Goal: Contribute content: Add original content to the website for others to see

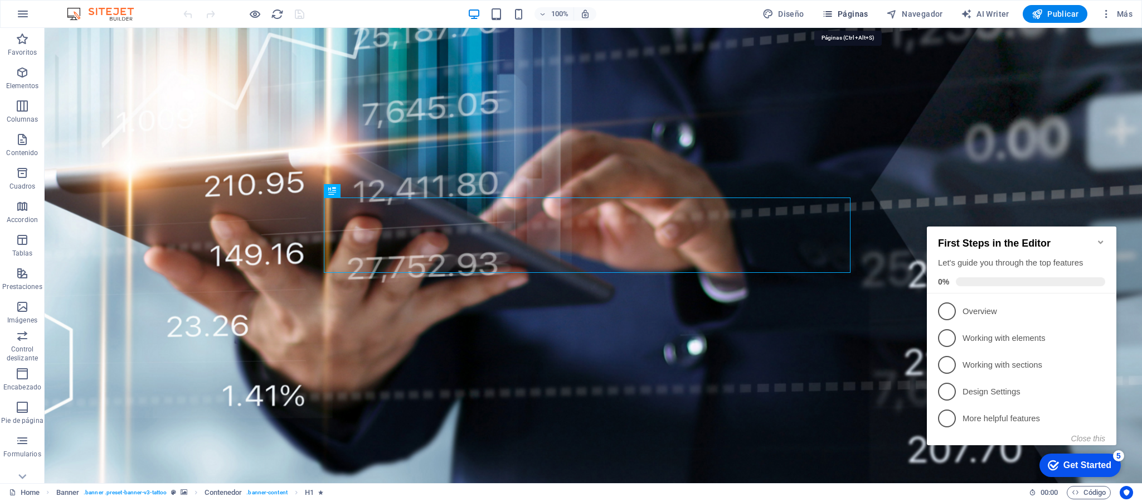
click at [854, 15] on span "Páginas" at bounding box center [845, 13] width 46 height 11
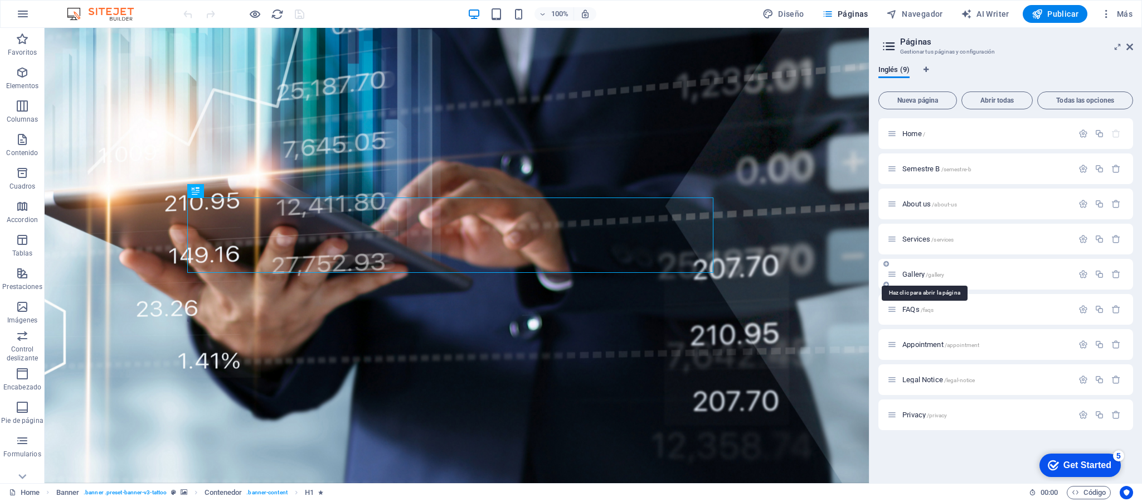
click at [915, 275] on span "Gallery /gallery" at bounding box center [923, 274] width 42 height 8
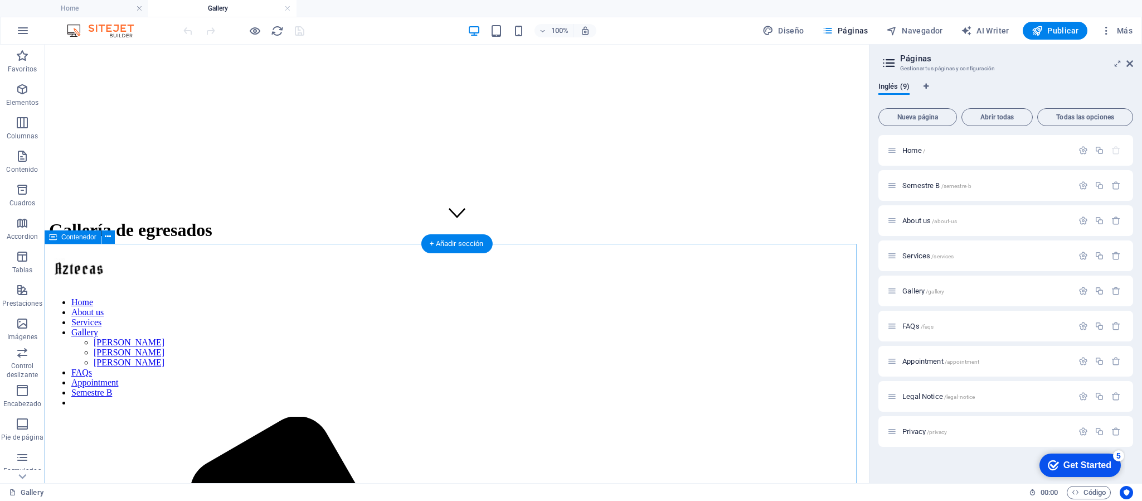
scroll to position [334, 0]
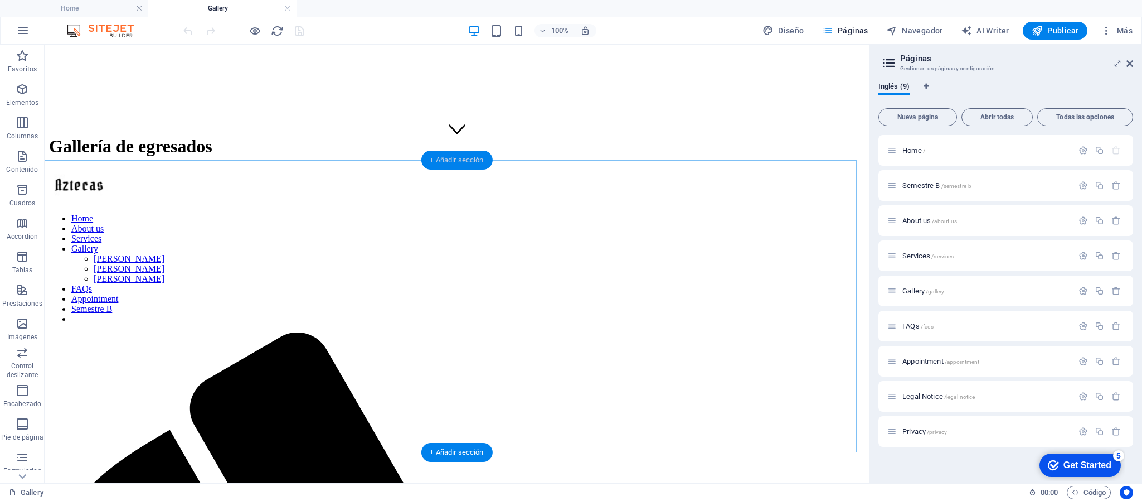
click at [451, 156] on div "+ Añadir sección" at bounding box center [456, 159] width 71 height 19
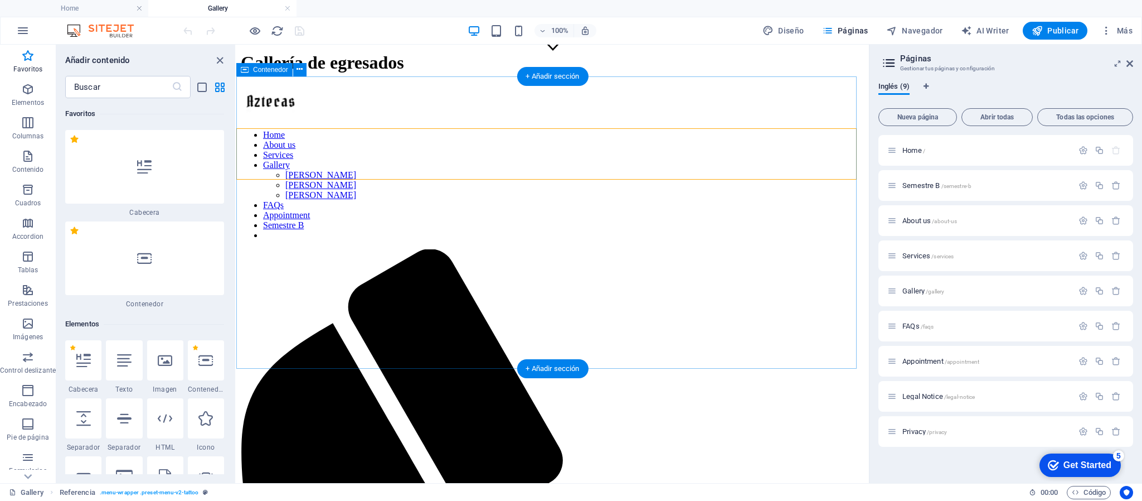
scroll to position [502, 0]
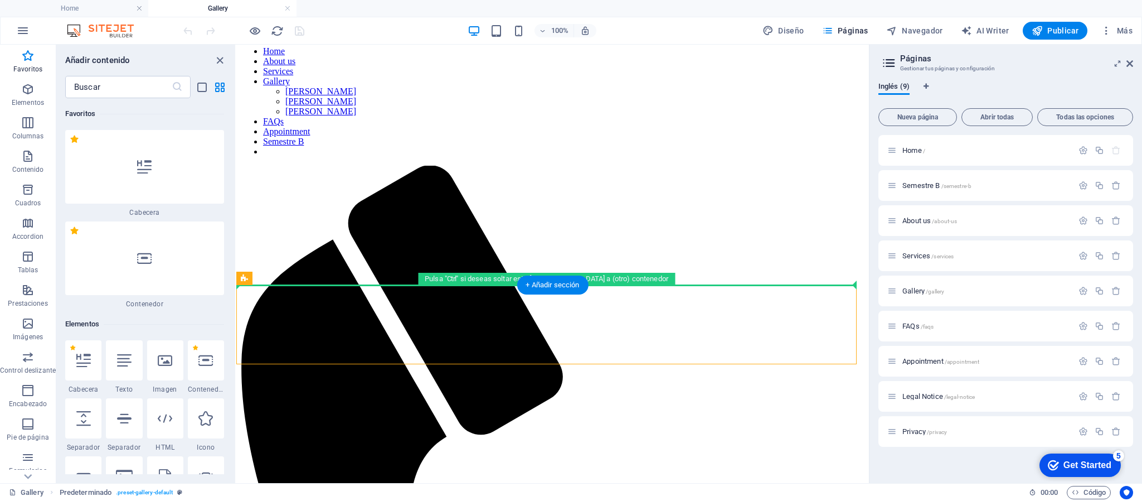
drag, startPoint x: 521, startPoint y: 326, endPoint x: 246, endPoint y: 146, distance: 327.7
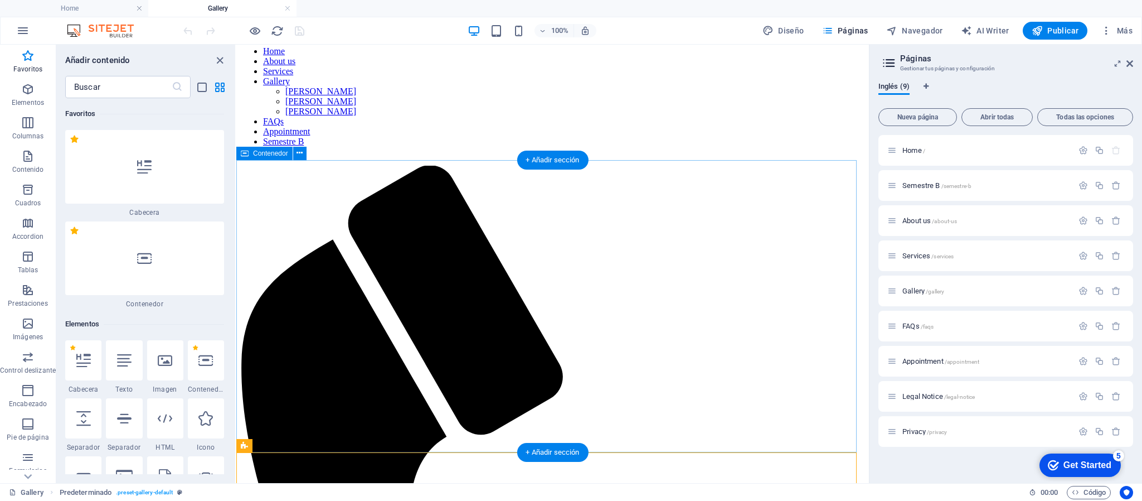
scroll to position [334, 0]
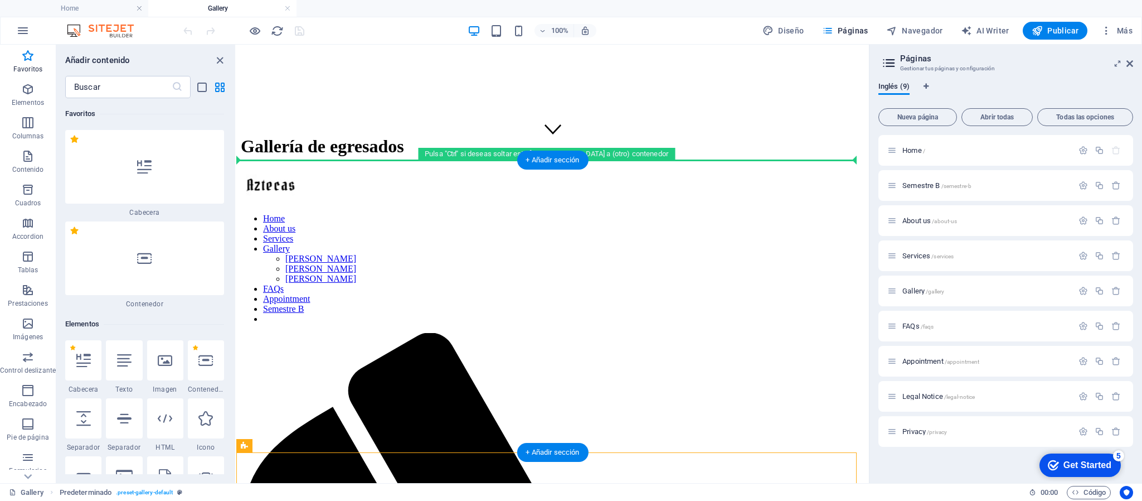
drag, startPoint x: 276, startPoint y: 320, endPoint x: 275, endPoint y: 220, distance: 100.3
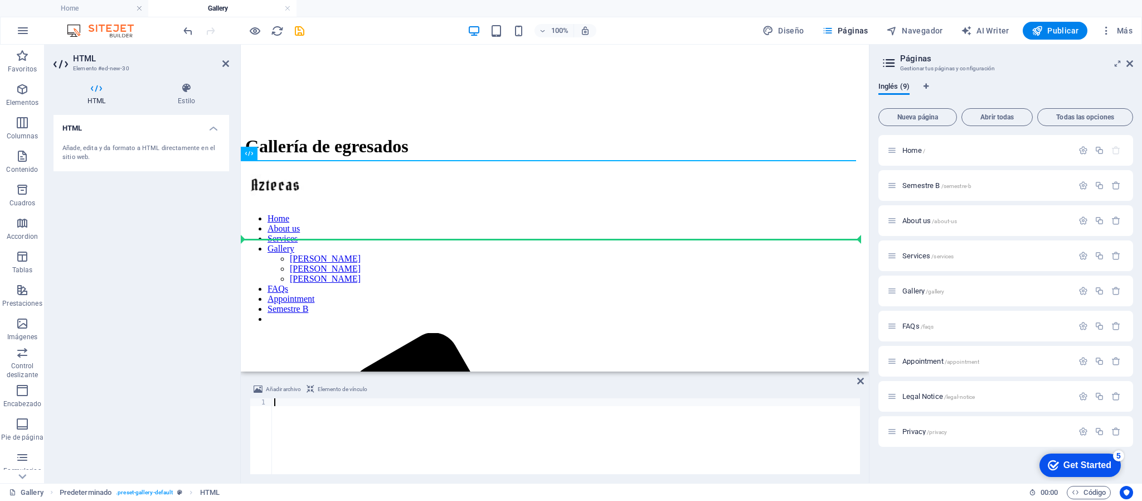
click at [345, 403] on div at bounding box center [566, 443] width 588 height 91
paste textarea "</html>"
type textarea "</html>"
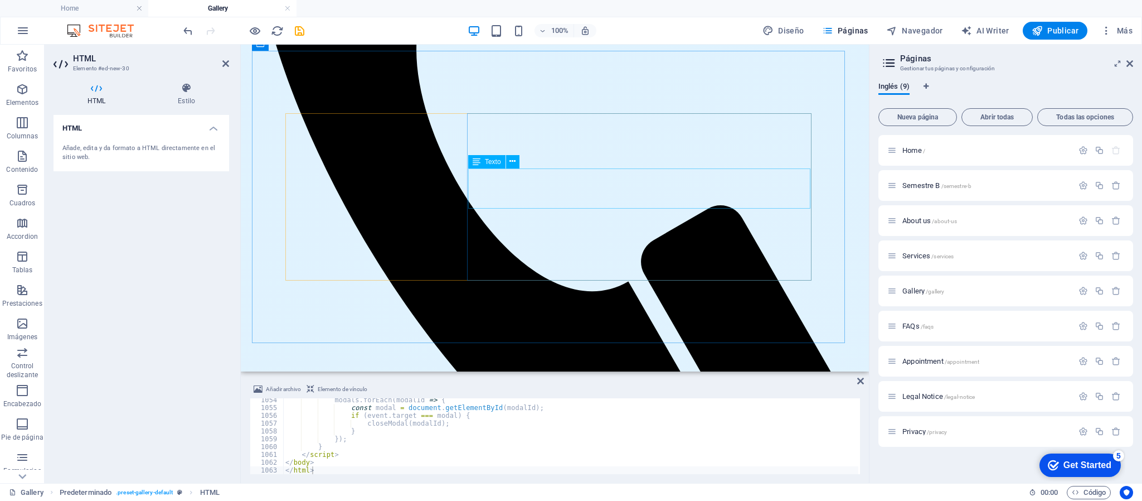
scroll to position [1087, 0]
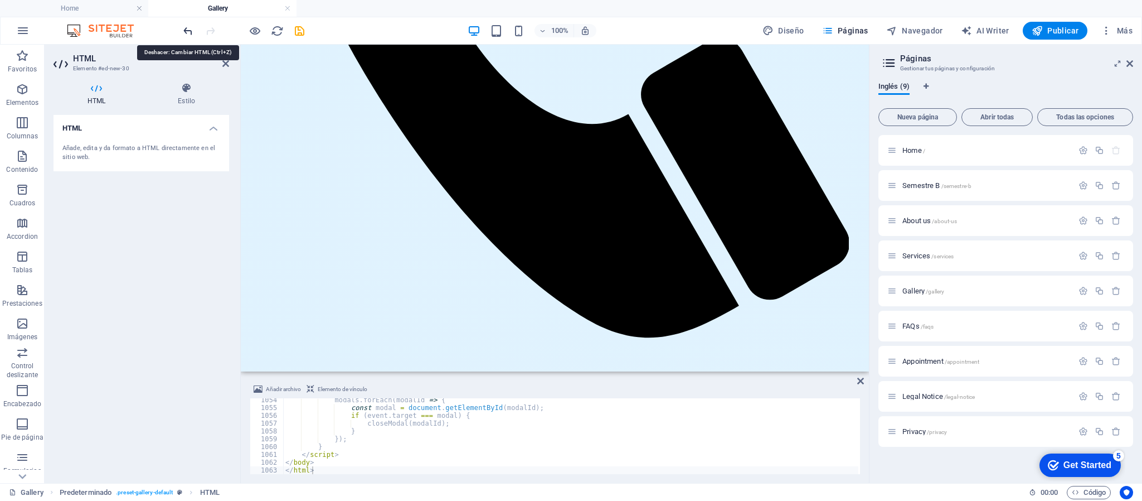
click at [183, 29] on icon "undo" at bounding box center [188, 31] width 13 height 13
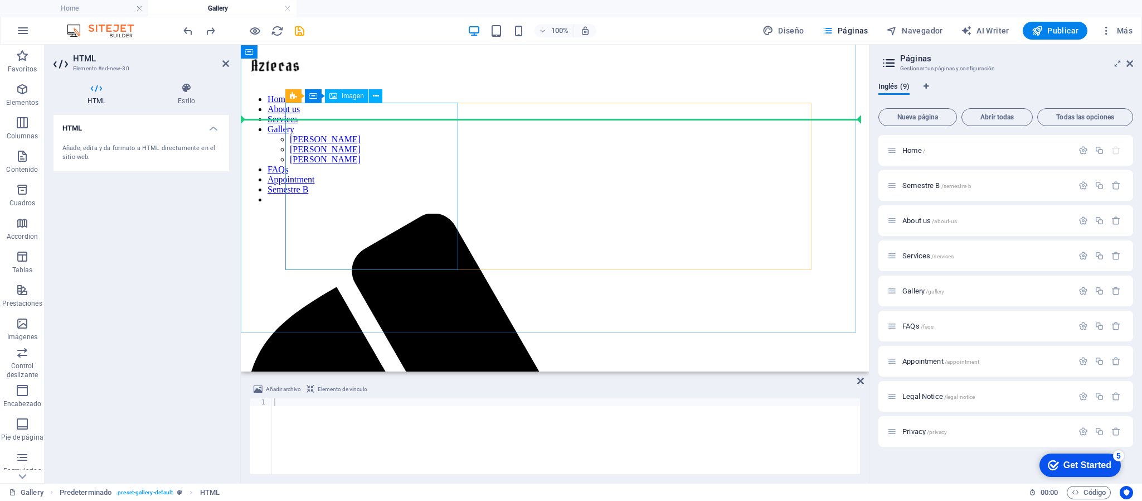
scroll to position [370, 0]
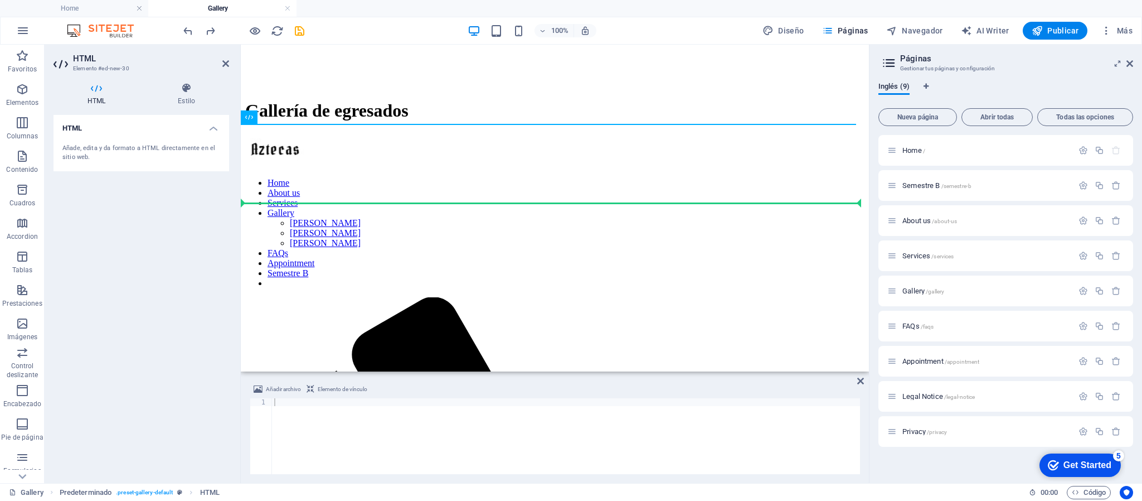
click at [97, 92] on icon at bounding box center [97, 87] width 86 height 11
click at [96, 146] on div "Añade, edita y da formato a HTML directamente en el sitio web." at bounding box center [141, 153] width 158 height 18
click at [98, 89] on icon at bounding box center [97, 87] width 86 height 11
drag, startPoint x: 335, startPoint y: 130, endPoint x: 394, endPoint y: 163, distance: 66.9
click at [184, 94] on h4 "Estilo" at bounding box center [186, 93] width 85 height 23
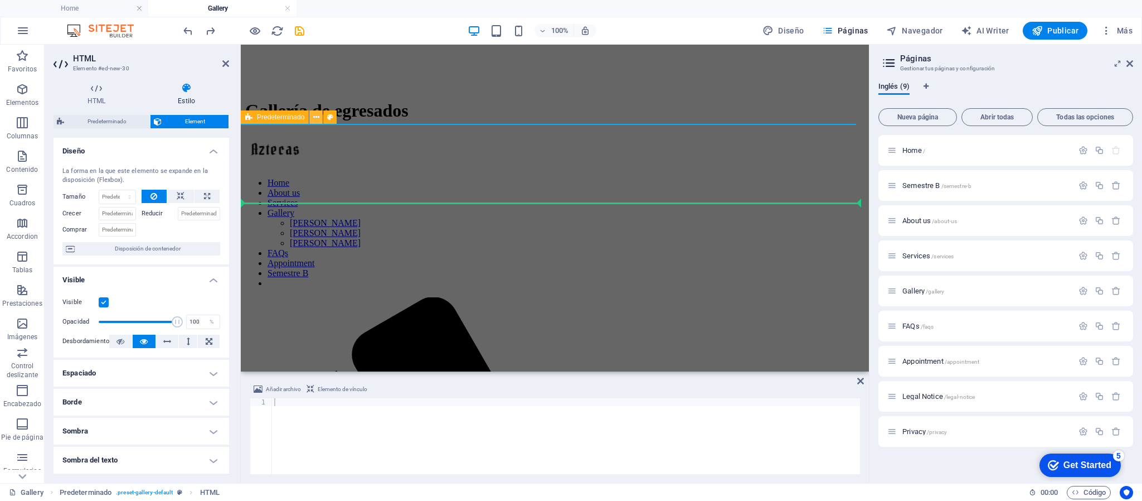
click at [315, 119] on icon at bounding box center [316, 117] width 6 height 12
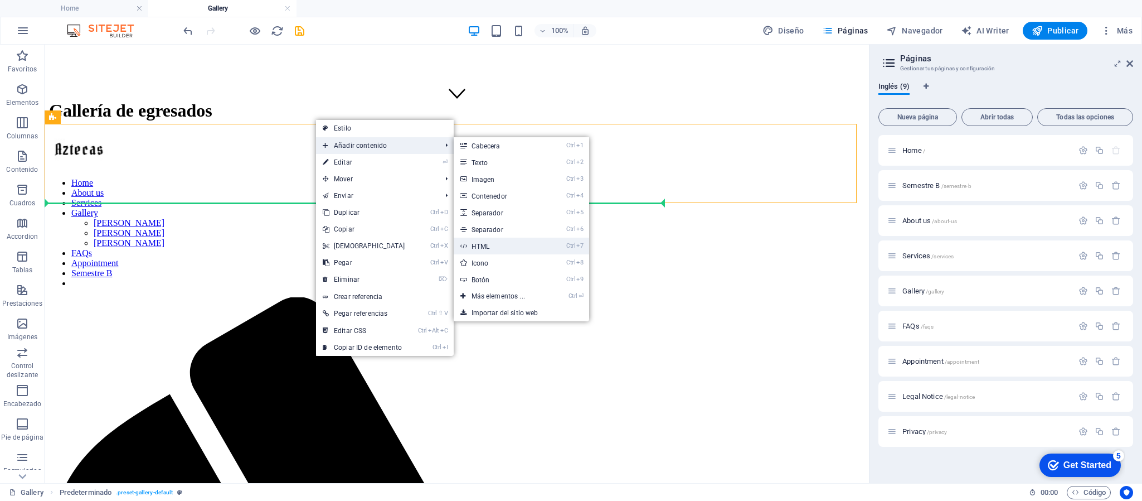
click at [502, 248] on link "Ctrl 7 HTML" at bounding box center [501, 245] width 94 height 17
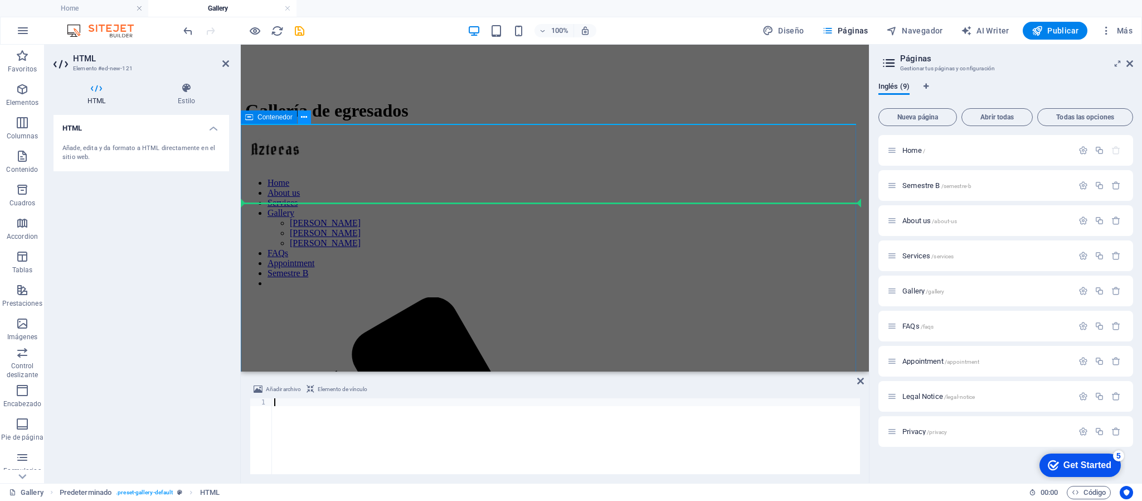
click at [303, 111] on icon at bounding box center [304, 117] width 6 height 12
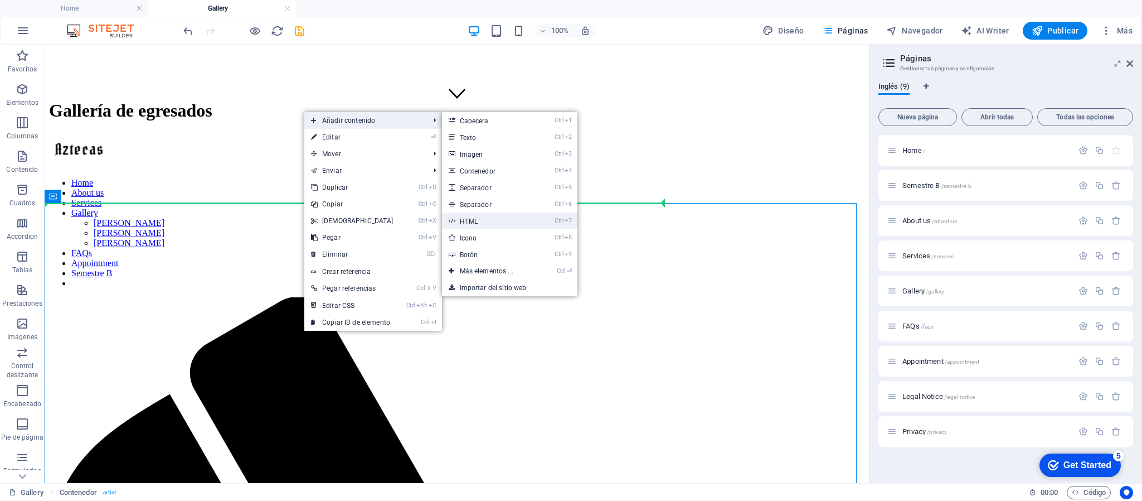
click at [477, 223] on link "Ctrl 7 HTML" at bounding box center [489, 220] width 94 height 17
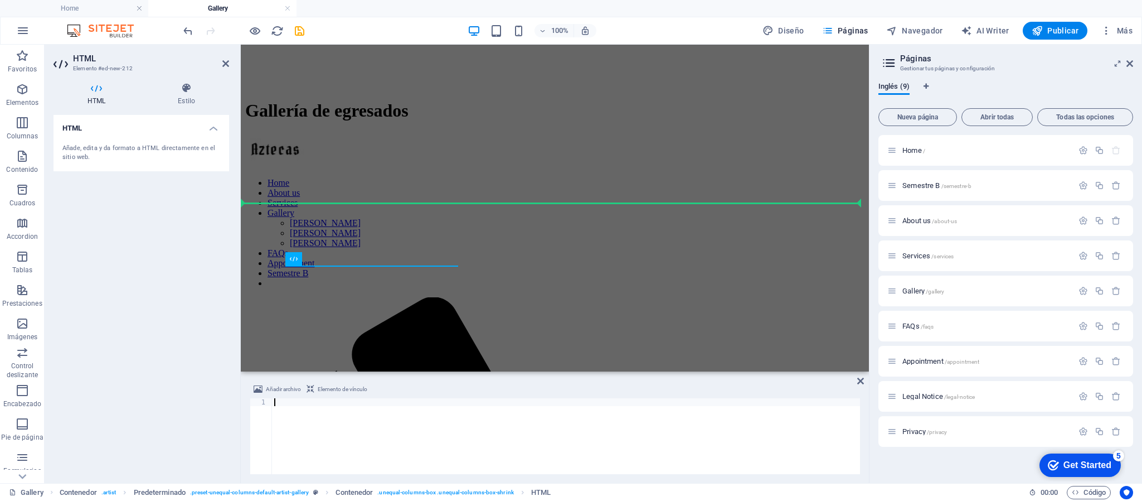
click at [325, 406] on div at bounding box center [566, 443] width 588 height 91
paste textarea "</html>"
type textarea "</html>"
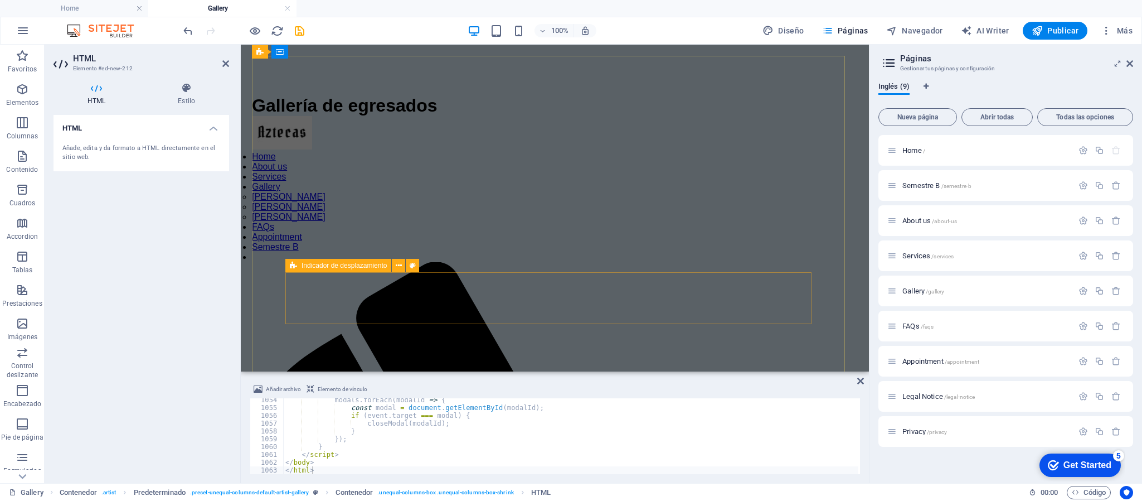
scroll to position [0, 0]
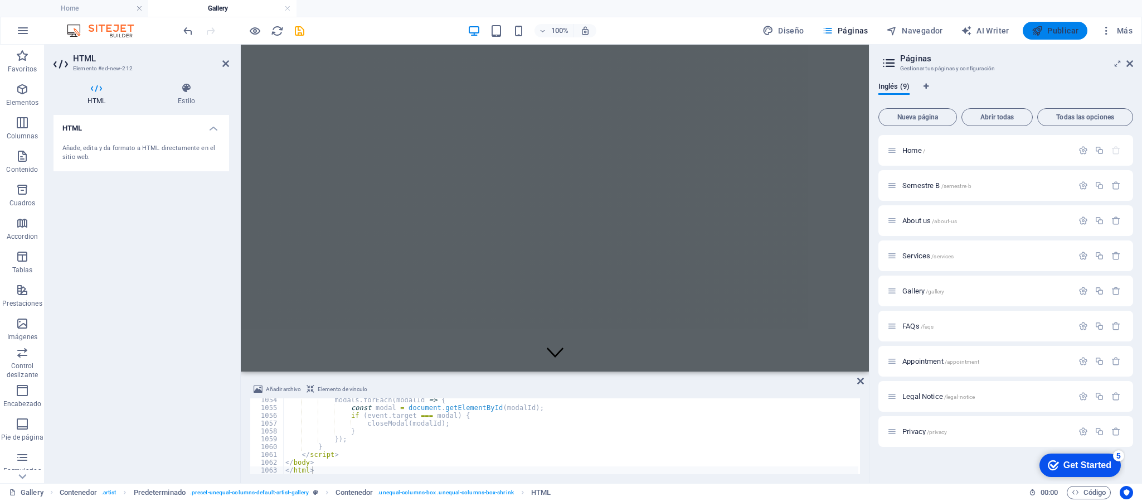
click at [1054, 27] on span "Publicar" at bounding box center [1055, 30] width 47 height 11
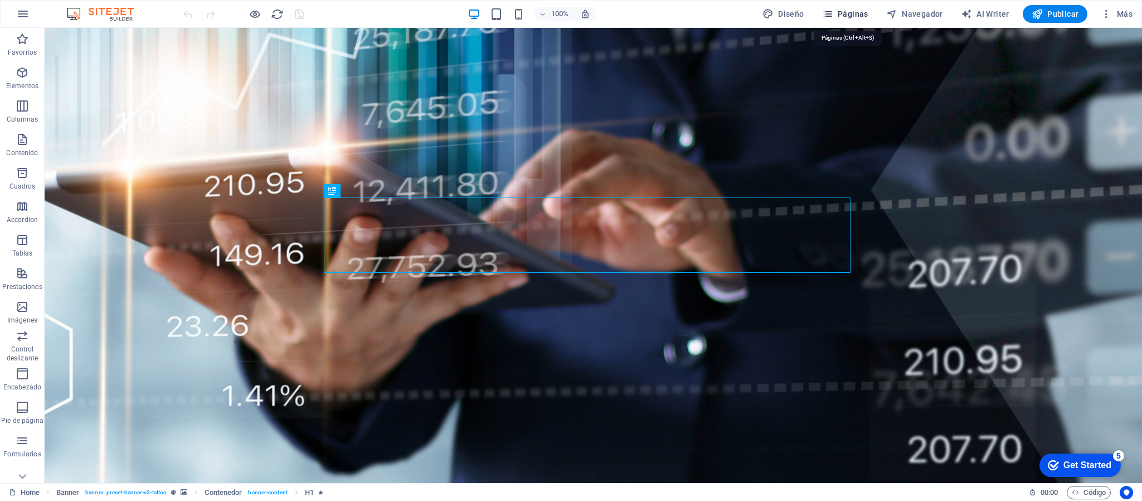
click at [855, 9] on span "Páginas" at bounding box center [845, 13] width 46 height 11
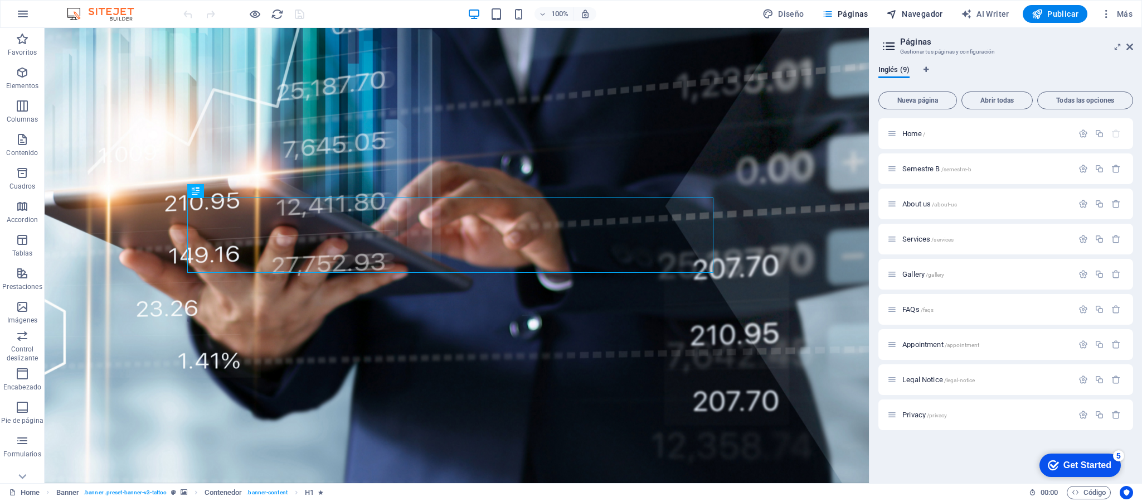
click at [925, 13] on span "Navegador" at bounding box center [914, 13] width 57 height 11
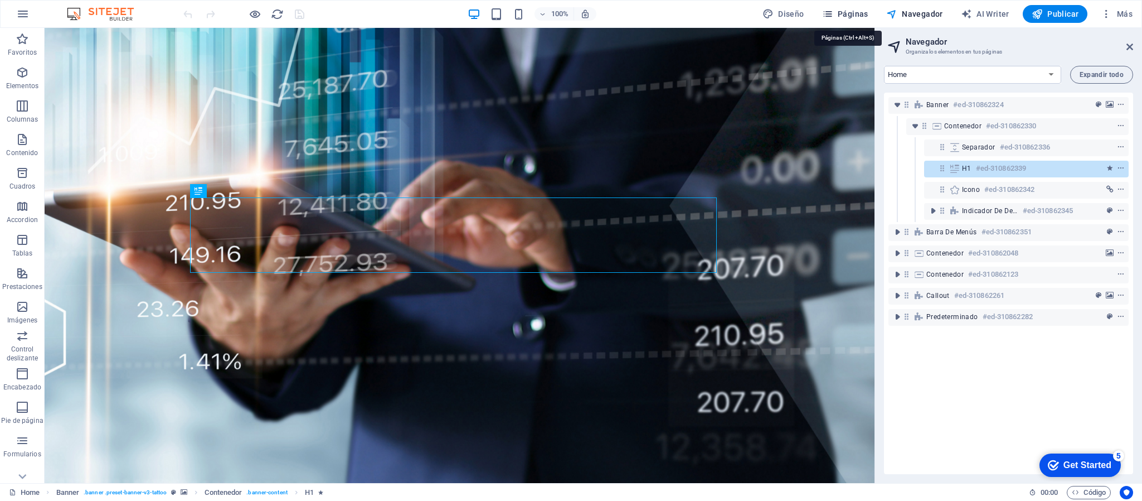
click at [852, 10] on span "Páginas" at bounding box center [845, 13] width 46 height 11
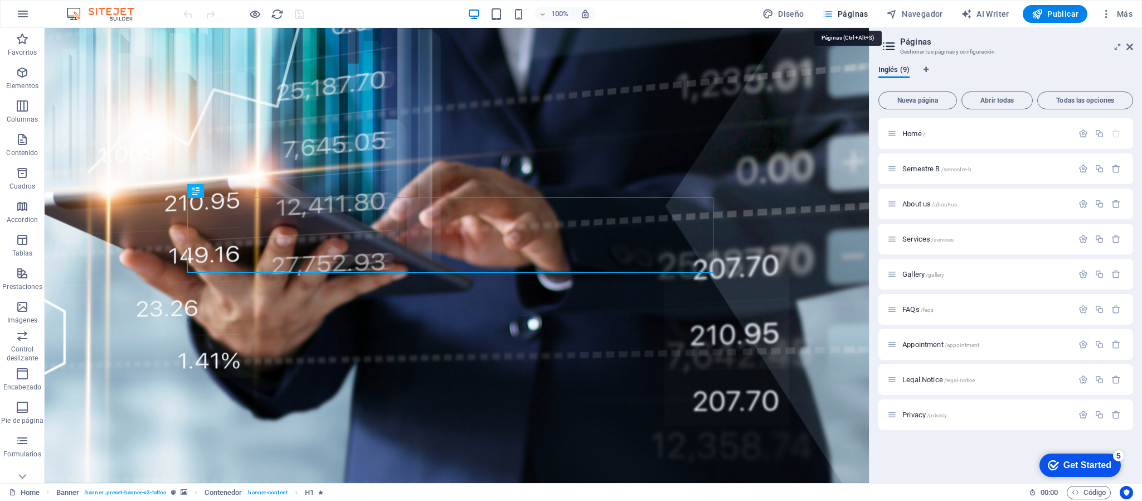
click at [852, 10] on span "Páginas" at bounding box center [845, 13] width 46 height 11
click at [911, 271] on span "Gallery /gallery" at bounding box center [923, 274] width 42 height 8
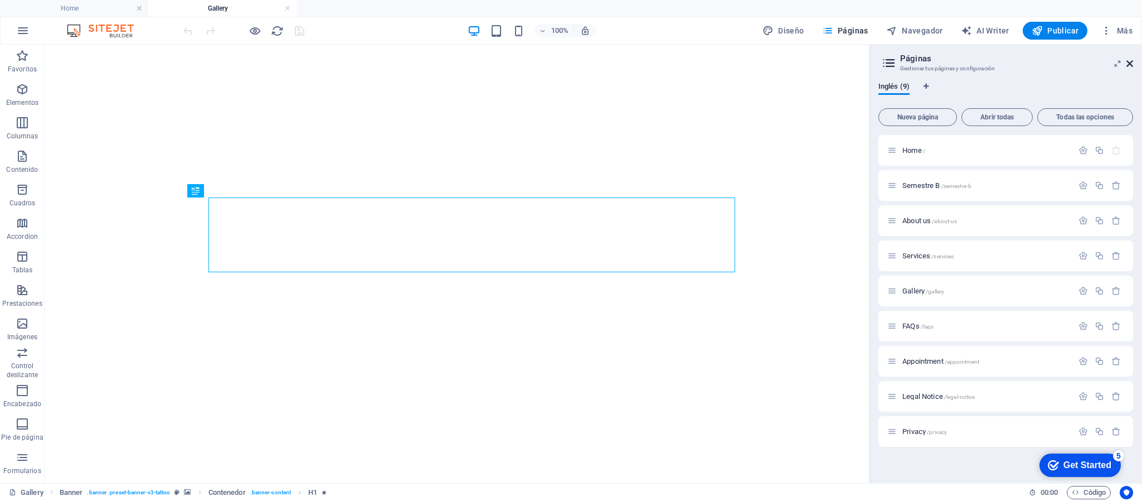
click at [1131, 36] on span "Más" at bounding box center [1117, 30] width 32 height 11
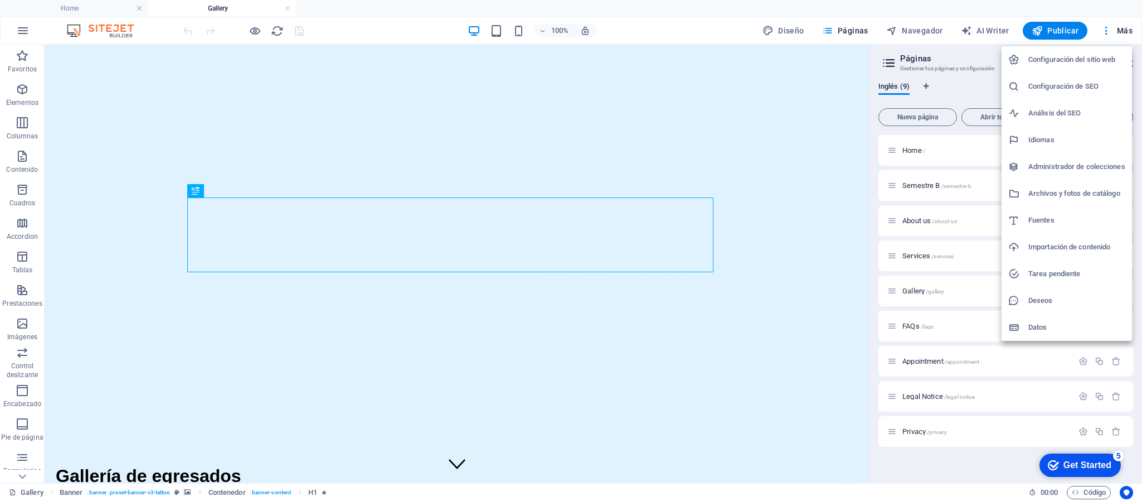
drag, startPoint x: 863, startPoint y: 96, endPoint x: 848, endPoint y: 186, distance: 91.5
click at [848, 186] on div at bounding box center [571, 250] width 1142 height 501
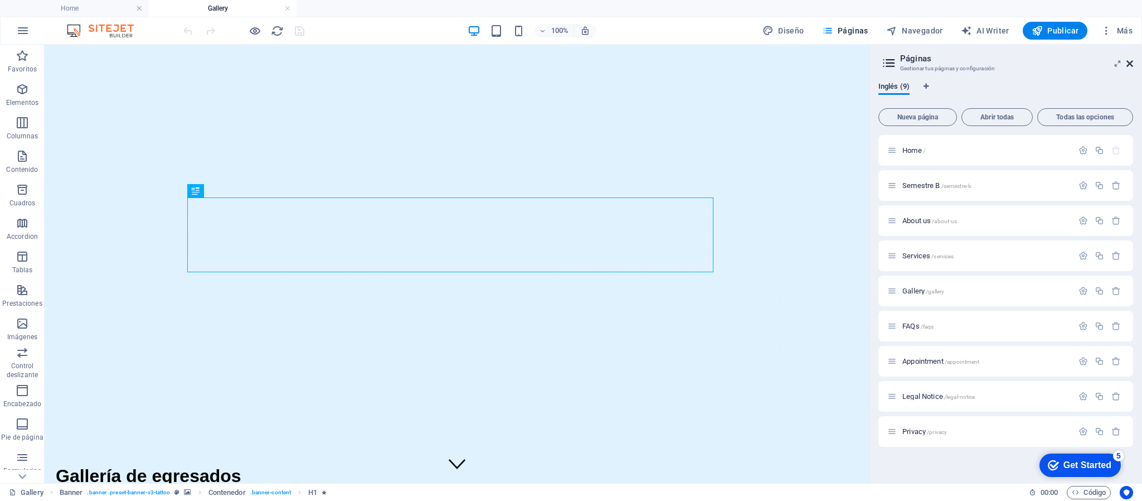
click at [1132, 65] on icon at bounding box center [1129, 63] width 7 height 9
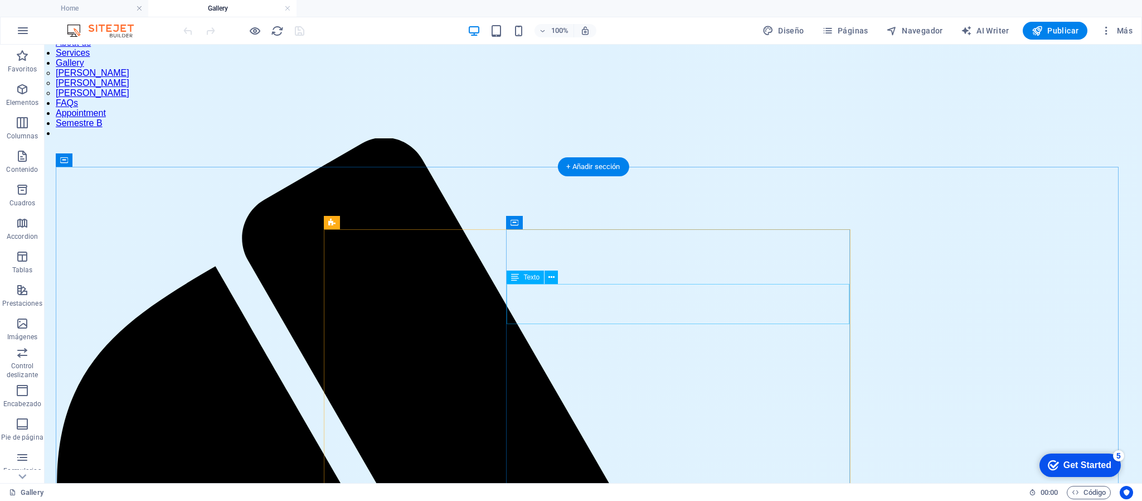
scroll to position [418, 0]
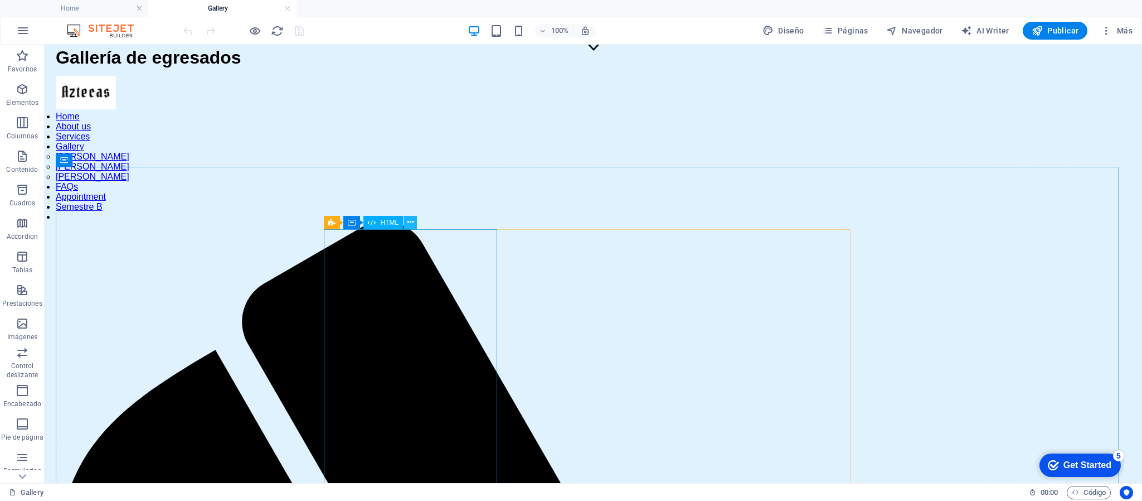
click at [410, 223] on icon at bounding box center [410, 222] width 6 height 12
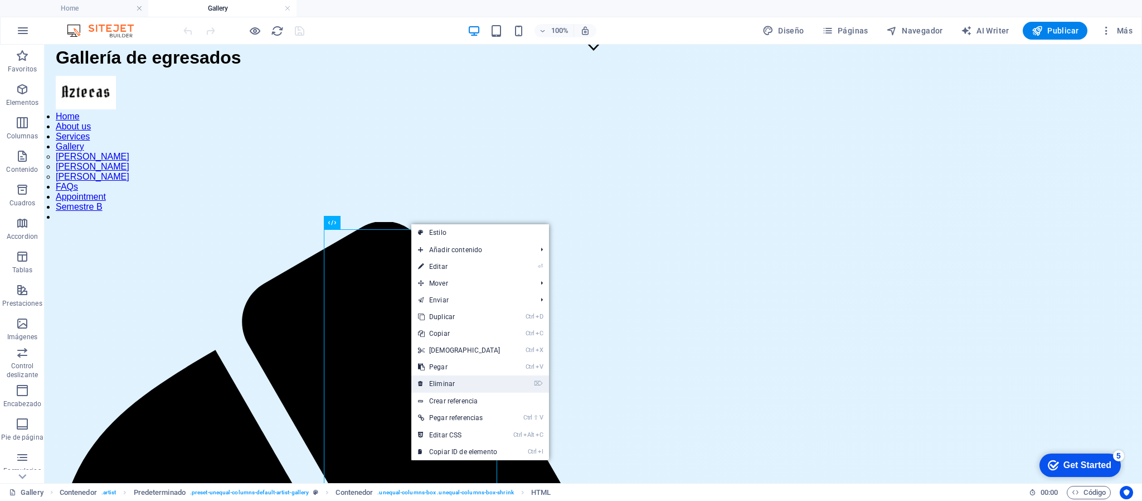
click at [458, 381] on link "⌦ Eliminar" at bounding box center [459, 383] width 96 height 17
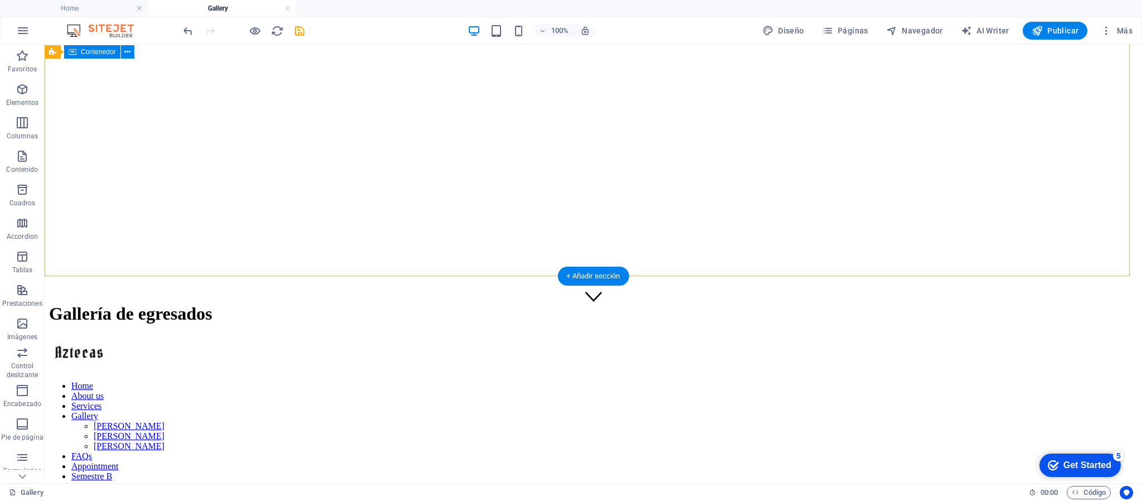
scroll to position [334, 0]
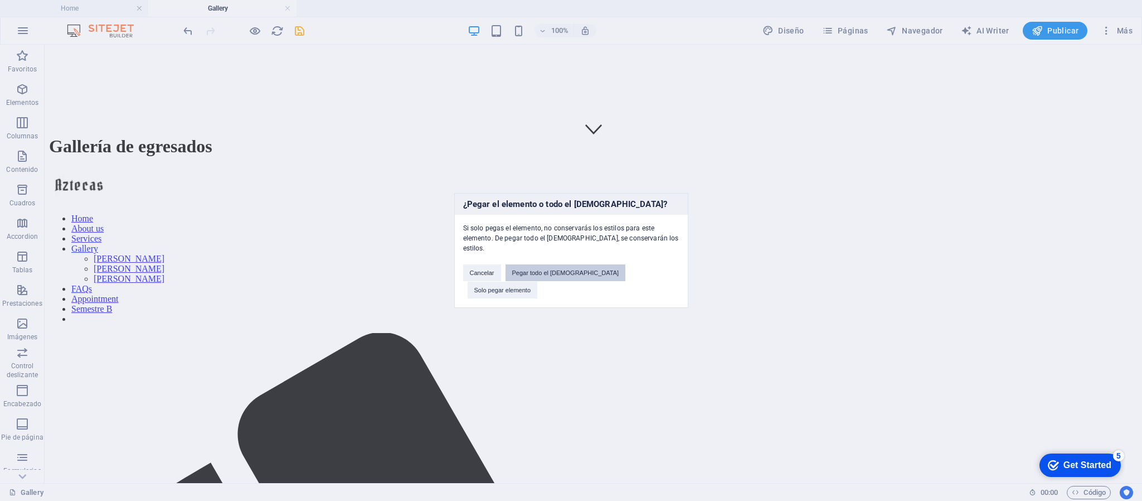
click at [574, 276] on button "Pegar todo el preajuste" at bounding box center [566, 272] width 120 height 17
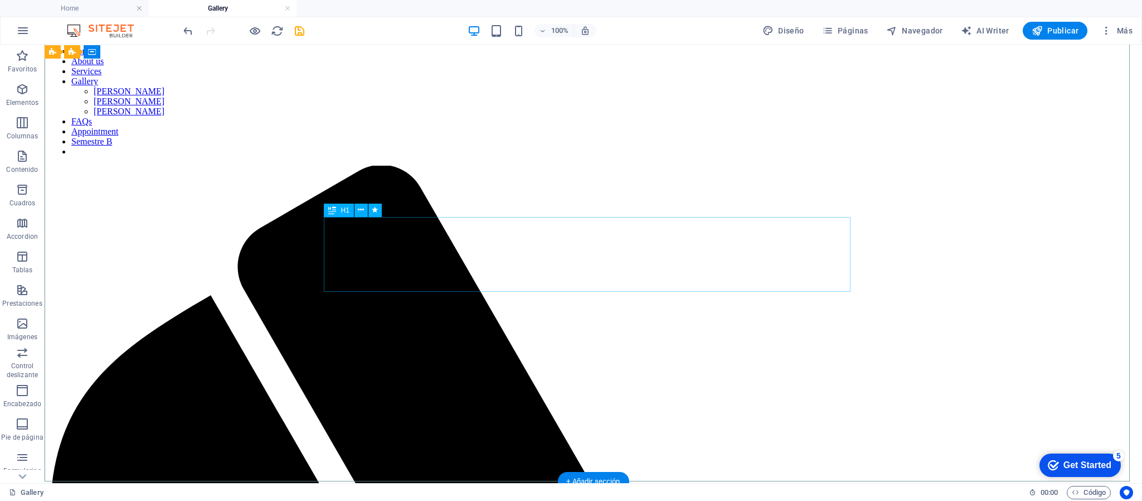
scroll to position [84, 0]
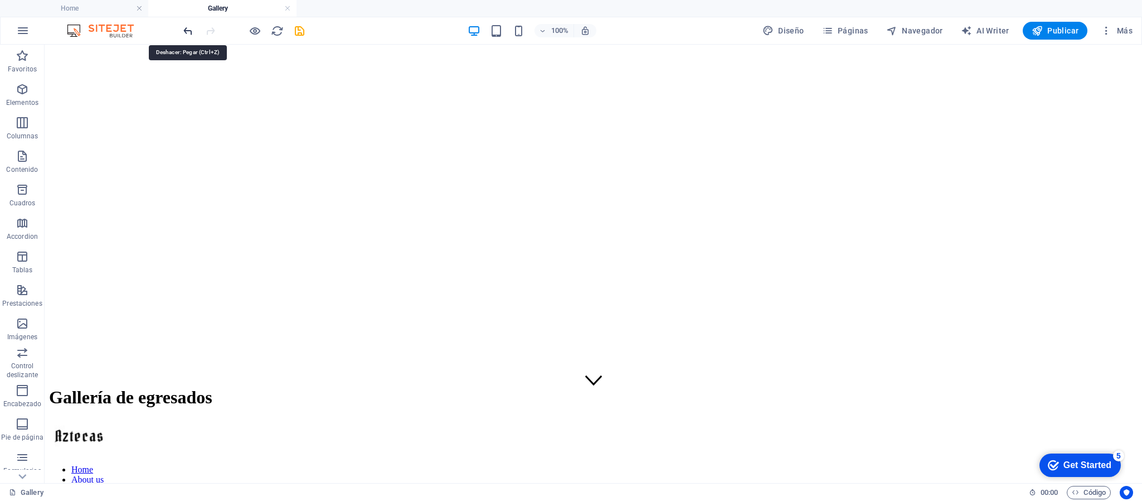
click at [183, 29] on icon "undo" at bounding box center [188, 31] width 13 height 13
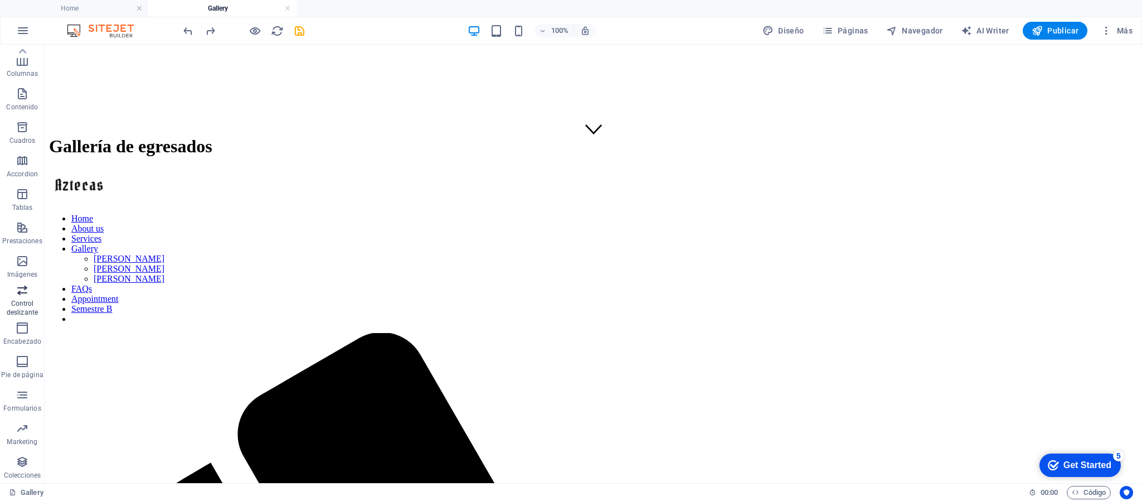
scroll to position [0, 0]
